Goal: Check status: Check status

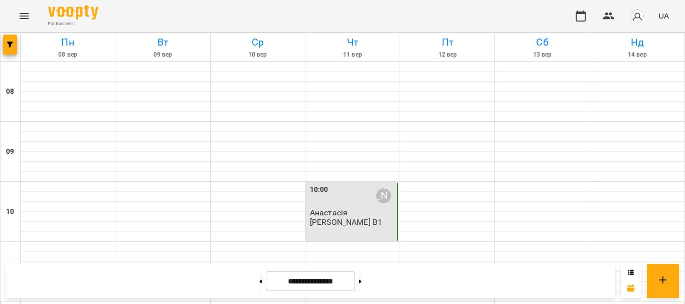
scroll to position [451, 0]
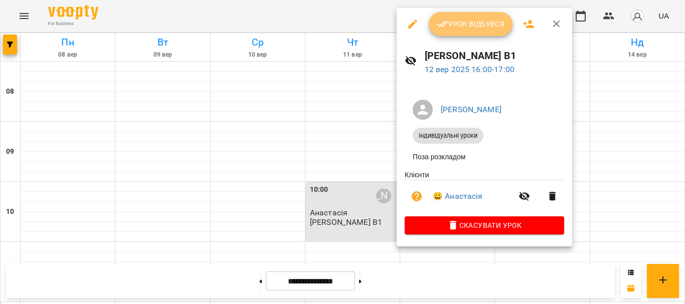
click at [438, 25] on icon "button" at bounding box center [443, 24] width 12 height 7
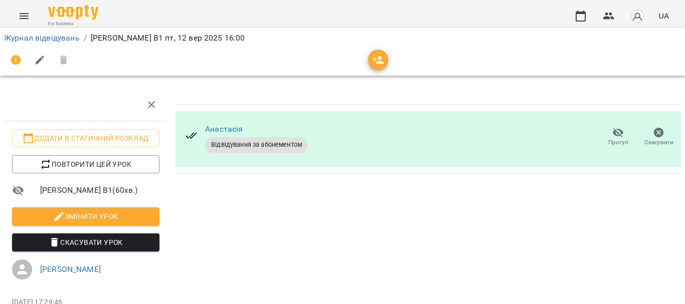
click at [19, 16] on icon "Menu" at bounding box center [24, 16] width 12 height 12
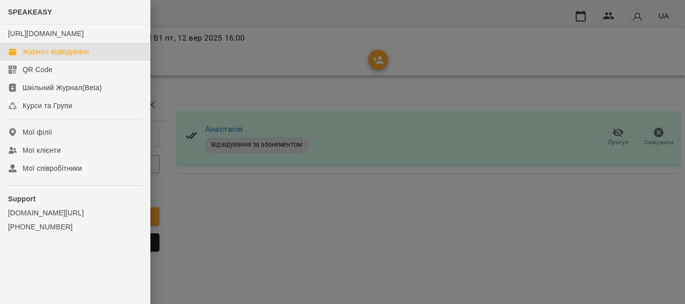
click at [59, 57] on div "Журнал відвідувань" at bounding box center [56, 52] width 67 height 10
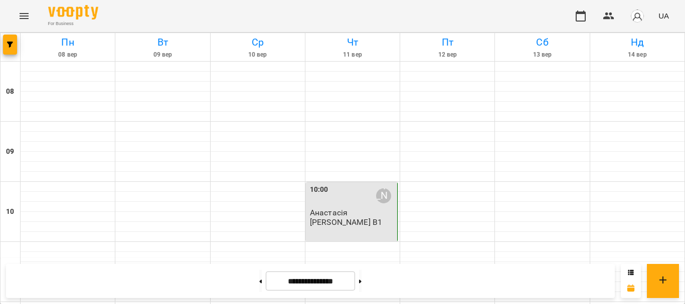
scroll to position [551, 0]
click at [361, 286] on button at bounding box center [360, 281] width 3 height 22
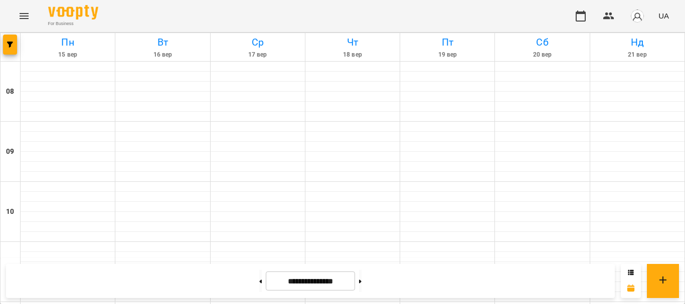
scroll to position [655, 0]
click at [259, 286] on button at bounding box center [260, 281] width 3 height 22
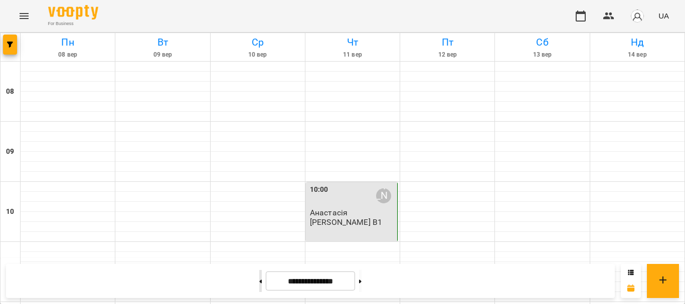
click at [259, 279] on button at bounding box center [260, 281] width 3 height 22
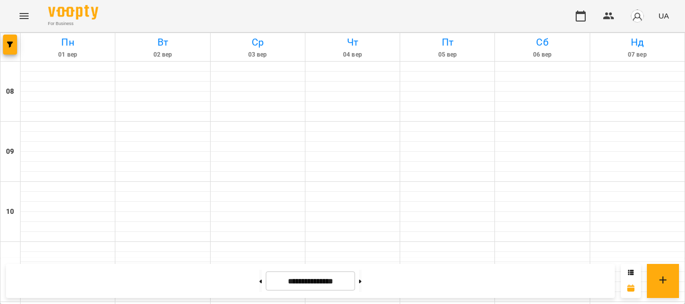
scroll to position [604, 0]
click at [361, 289] on button at bounding box center [360, 281] width 3 height 22
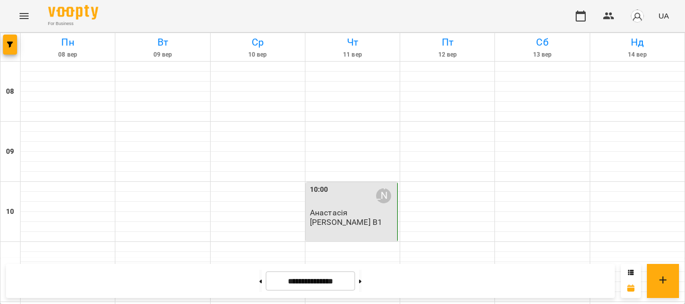
scroll to position [554, 0]
click at [361, 287] on button at bounding box center [360, 281] width 3 height 22
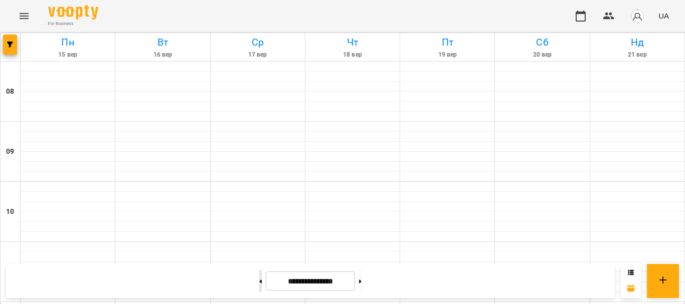
click at [259, 287] on button at bounding box center [260, 281] width 3 height 22
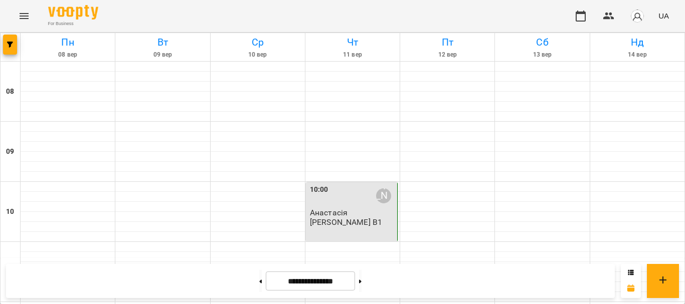
scroll to position [705, 0]
click at [259, 288] on button at bounding box center [260, 281] width 3 height 22
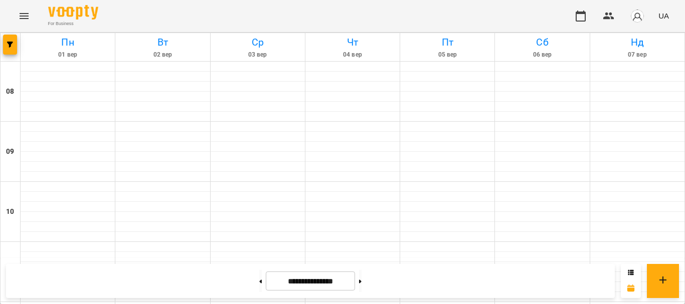
scroll to position [604, 0]
click at [361, 286] on button at bounding box center [360, 281] width 3 height 22
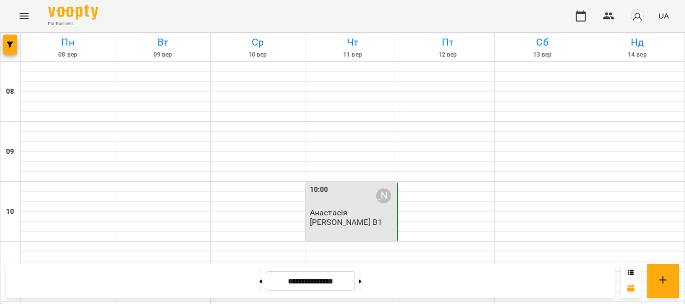
scroll to position [554, 0]
click at [361, 286] on button at bounding box center [360, 281] width 3 height 22
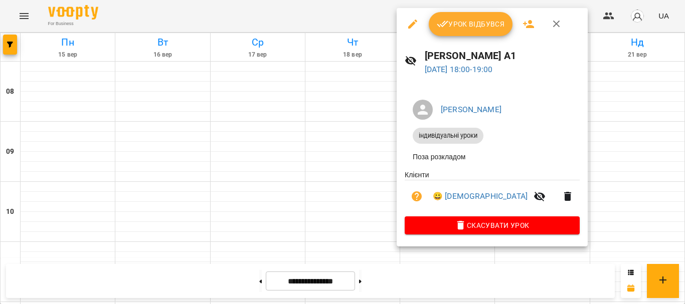
click at [336, 111] on div at bounding box center [342, 152] width 685 height 304
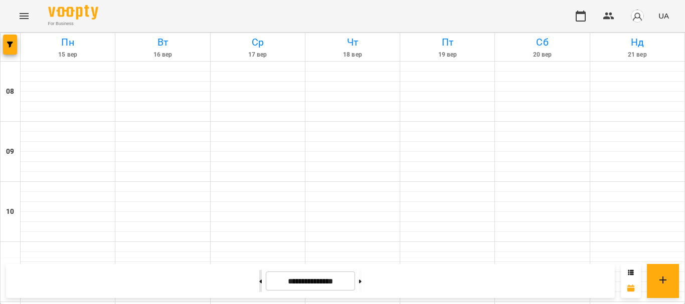
click at [259, 280] on button at bounding box center [260, 281] width 3 height 22
type input "**********"
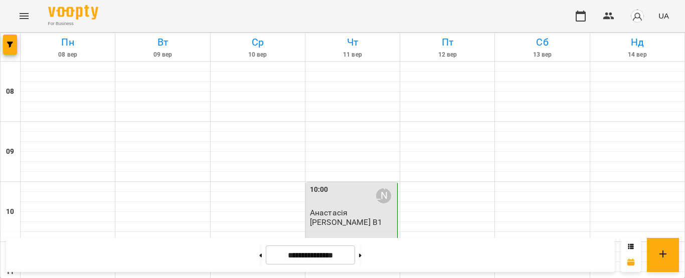
scroll to position [604, 0]
